Goal: Obtain resource: Download file/media

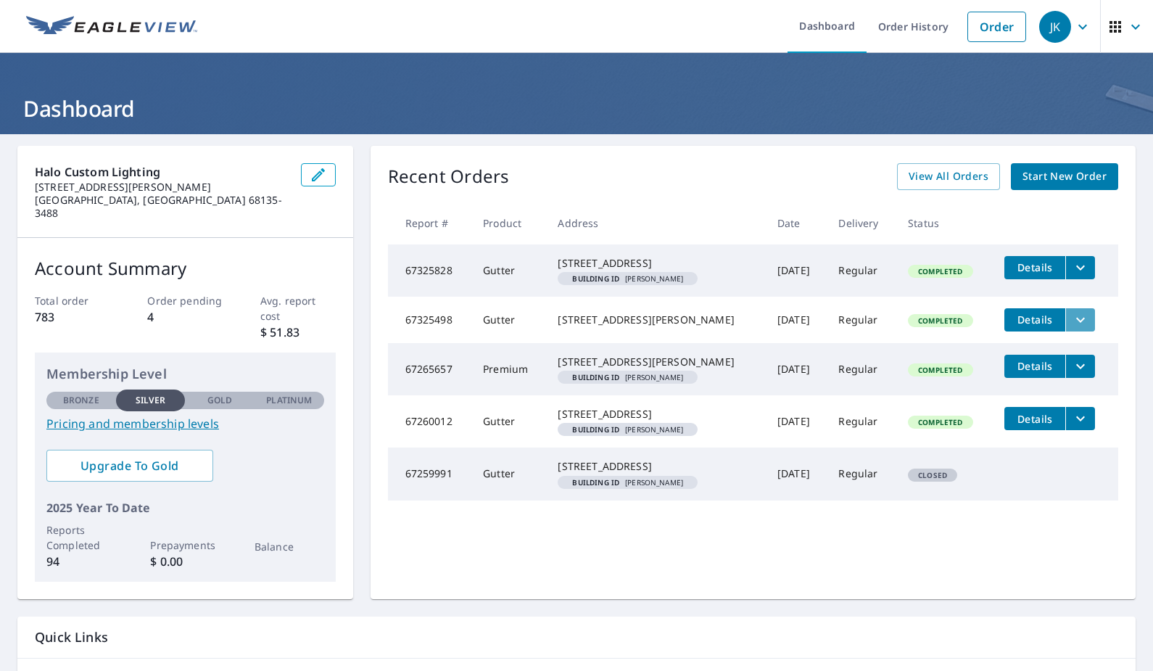
click at [1081, 322] on icon "filesDropdownBtn-67325498" at bounding box center [1080, 319] width 9 height 5
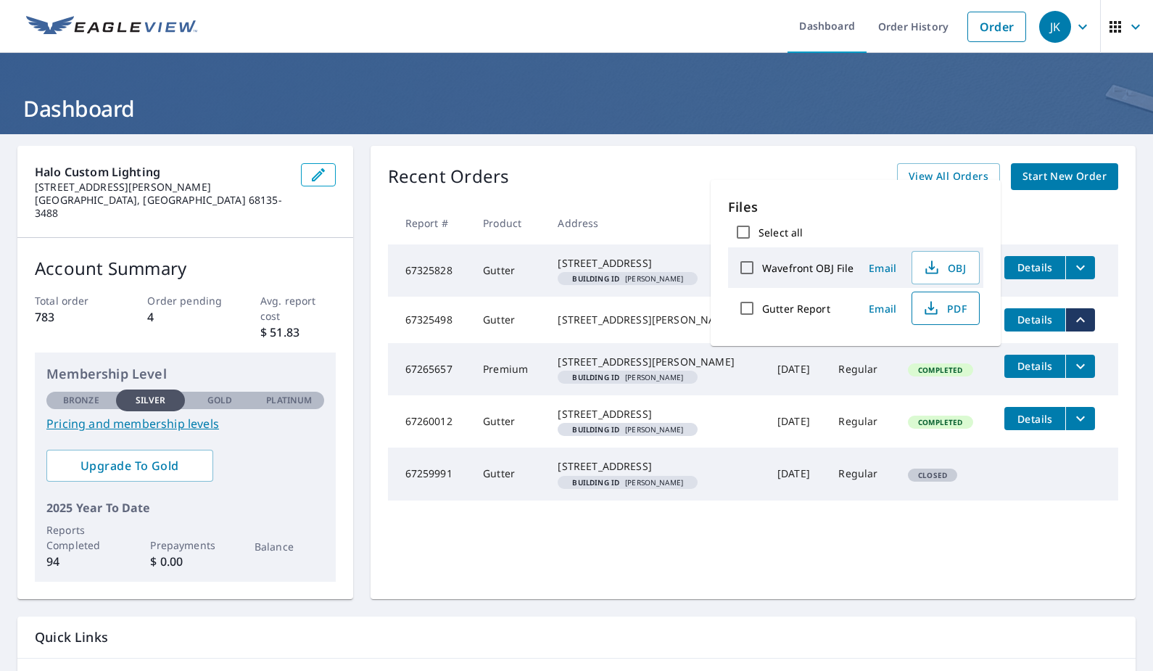
click at [951, 308] on span "PDF" at bounding box center [944, 307] width 46 height 17
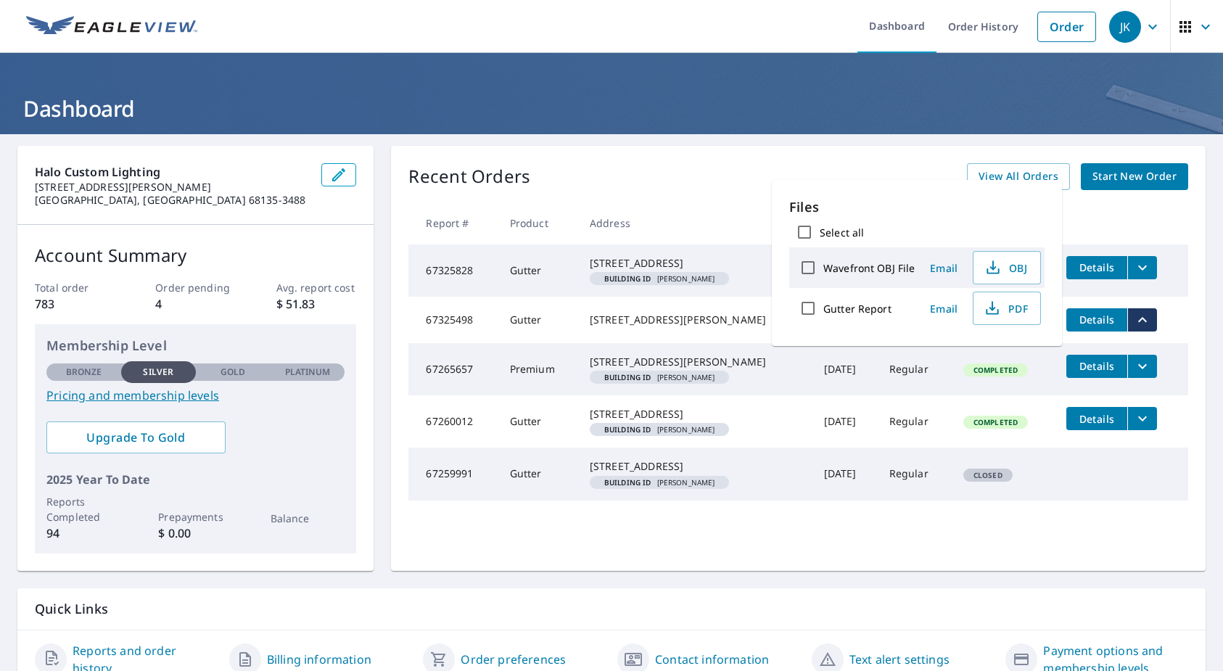
click at [1108, 216] on th at bounding box center [1120, 223] width 133 height 43
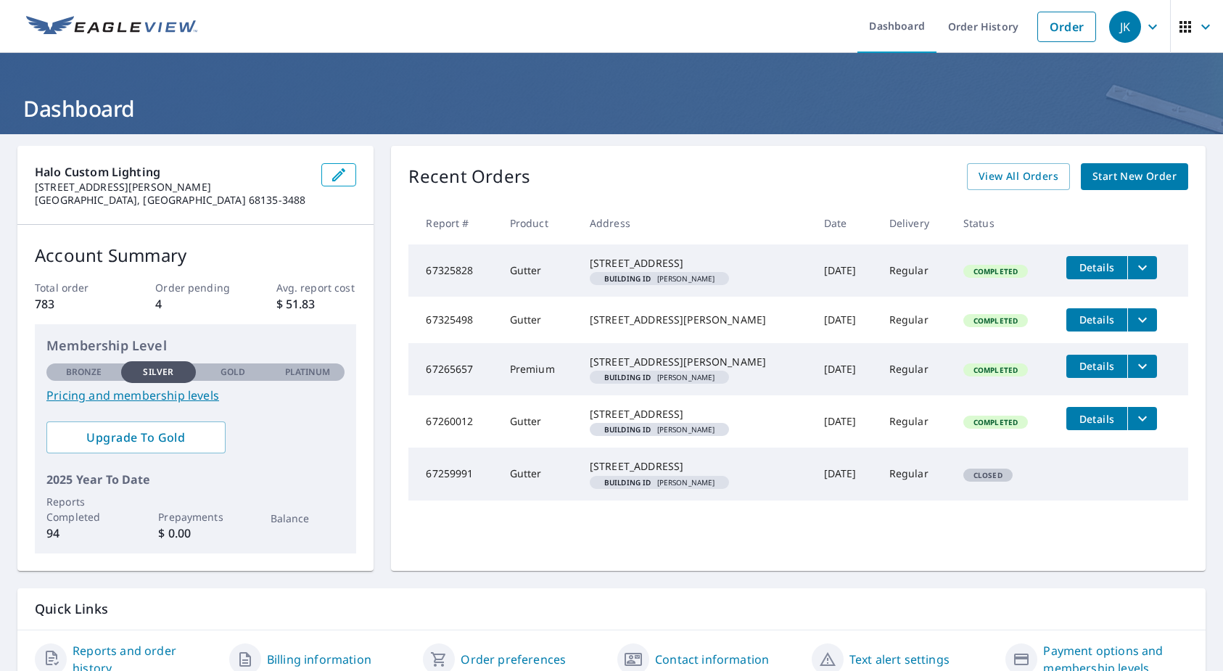
click at [1146, 268] on icon "filesDropdownBtn-67325828" at bounding box center [1141, 267] width 17 height 17
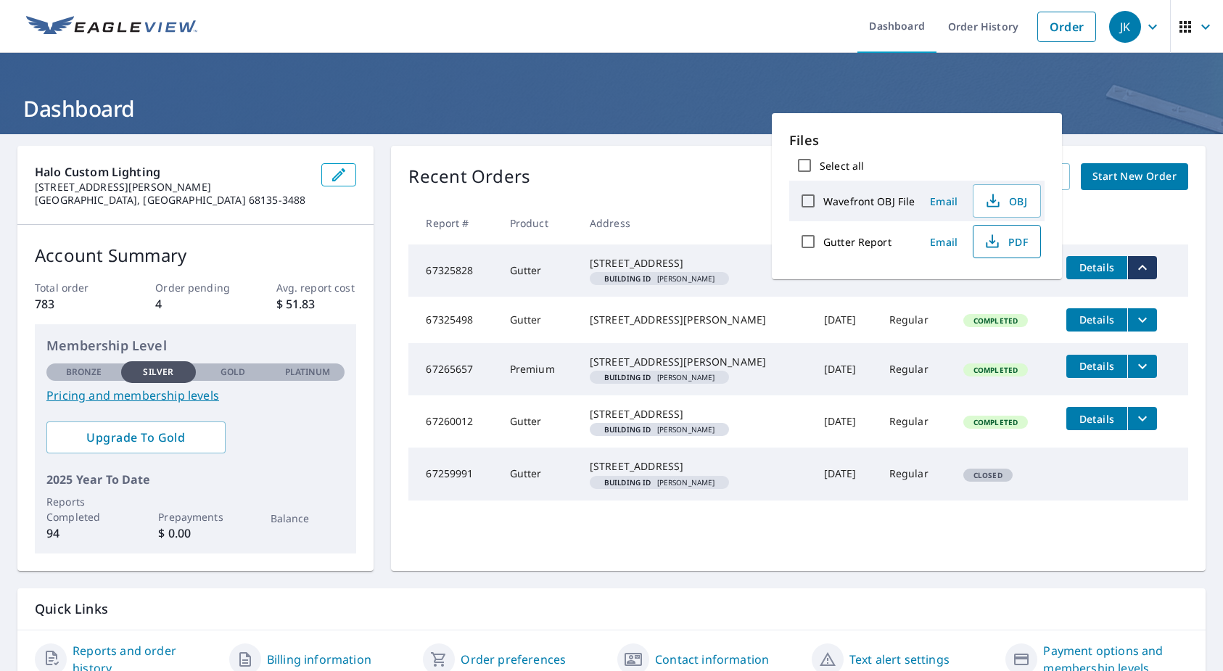
click at [1020, 243] on span "PDF" at bounding box center [1005, 241] width 46 height 17
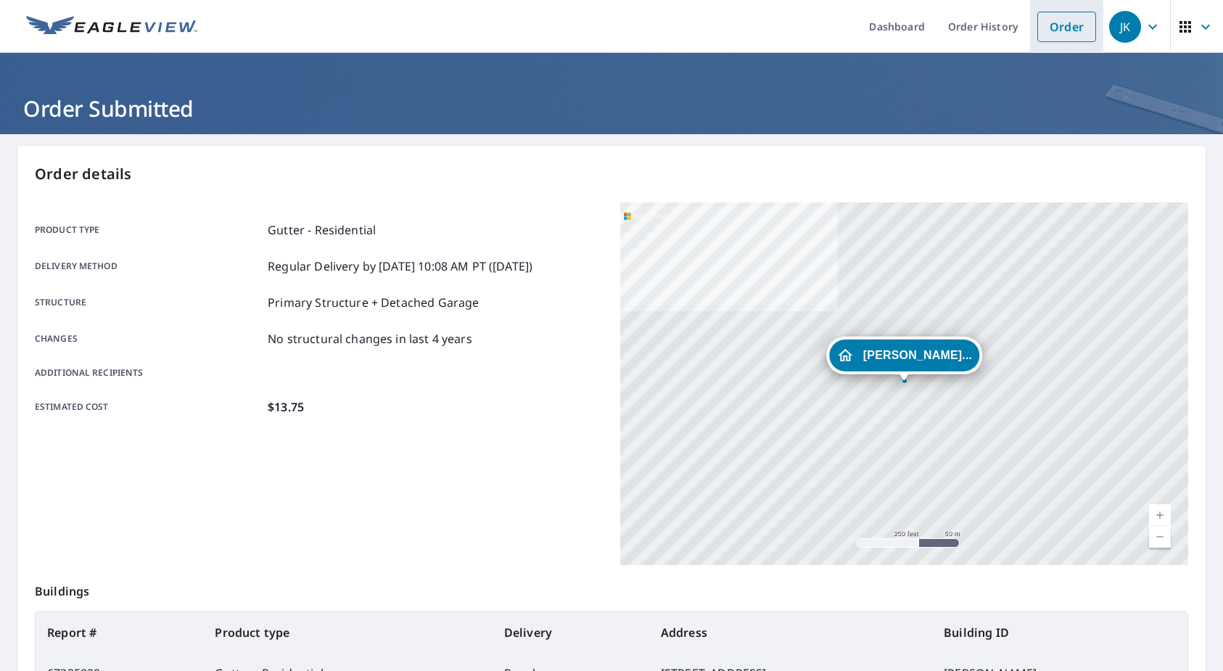
click at [1054, 30] on link "Order" at bounding box center [1066, 27] width 59 height 30
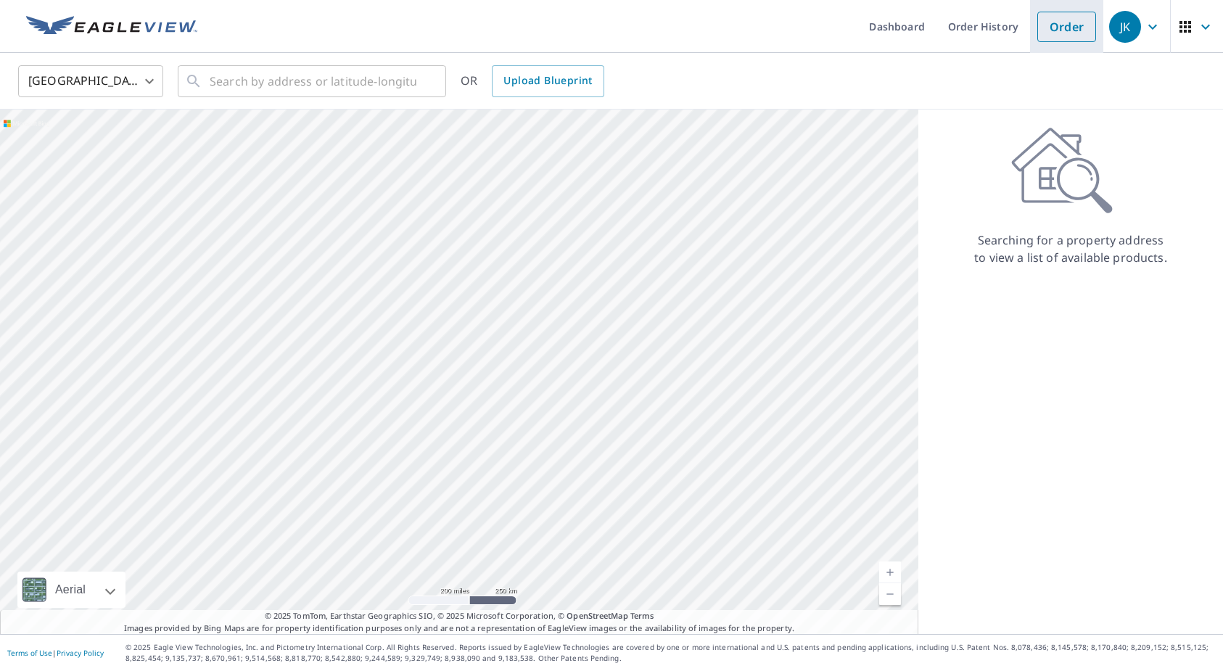
click at [1066, 27] on link "Order" at bounding box center [1066, 27] width 59 height 30
click at [343, 81] on input "text" at bounding box center [313, 81] width 207 height 41
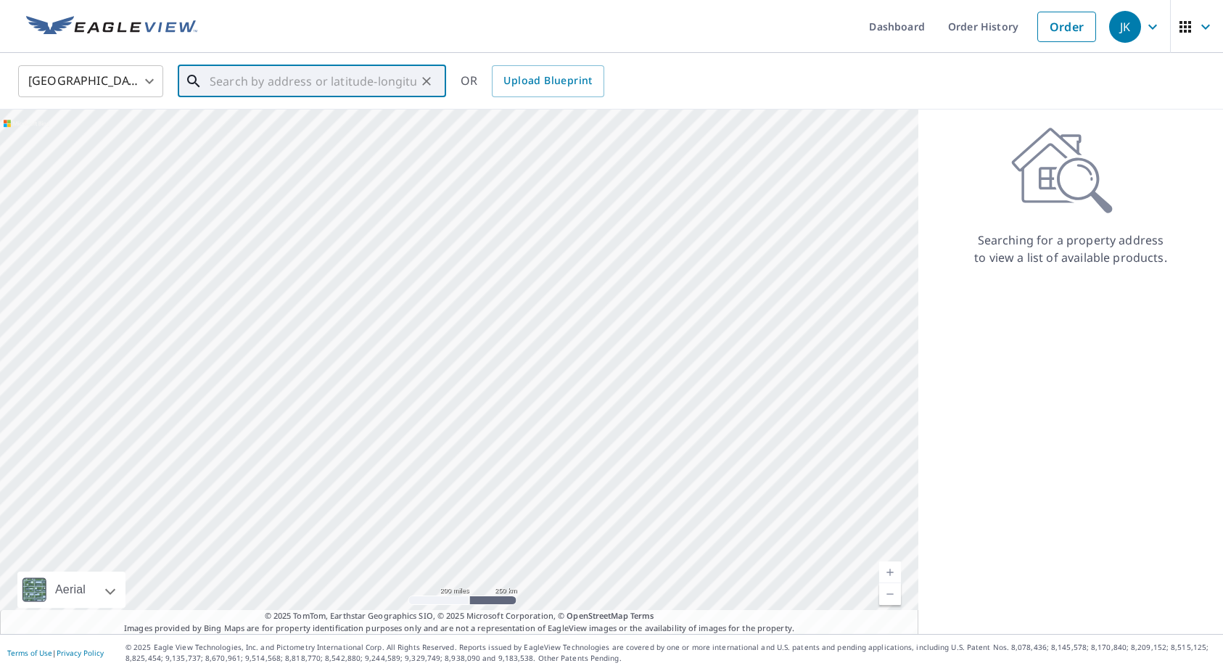
paste input "[STREET_ADDRESS]"
click at [331, 117] on span "[STREET_ADDRESS]" at bounding box center [321, 123] width 228 height 17
type input "[STREET_ADDRESS]"
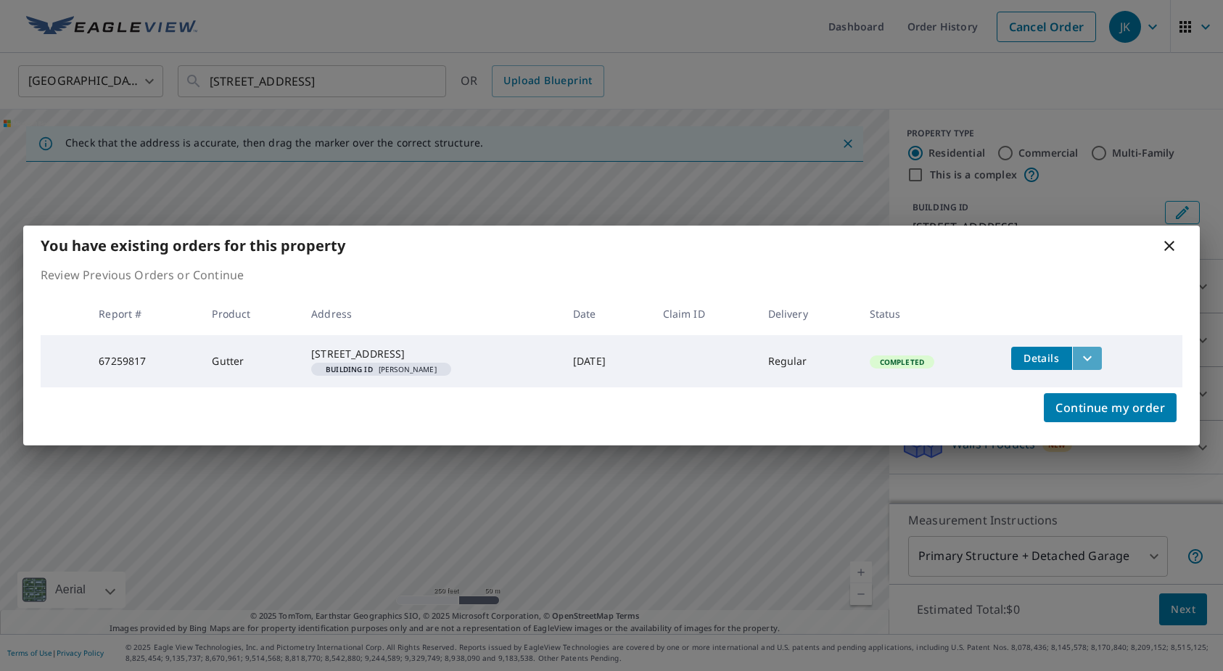
click at [1085, 350] on icon "filesDropdownBtn-67259817" at bounding box center [1086, 358] width 17 height 17
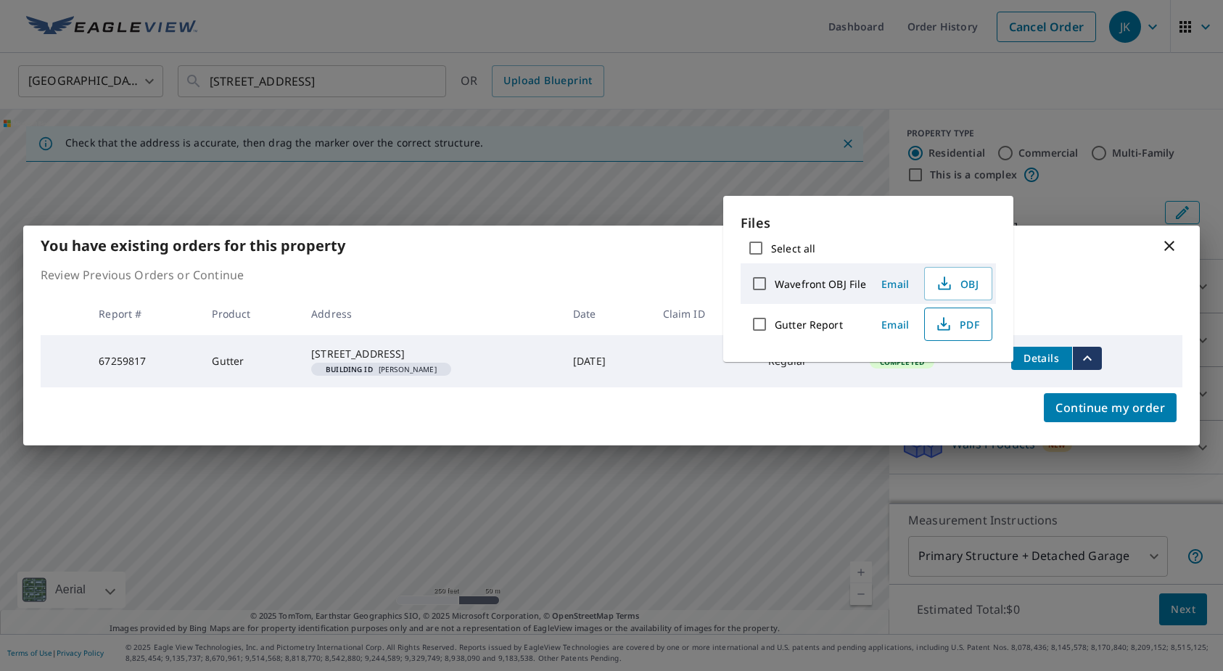
click at [958, 319] on span "PDF" at bounding box center [956, 323] width 46 height 17
